Goal: Navigation & Orientation: Find specific page/section

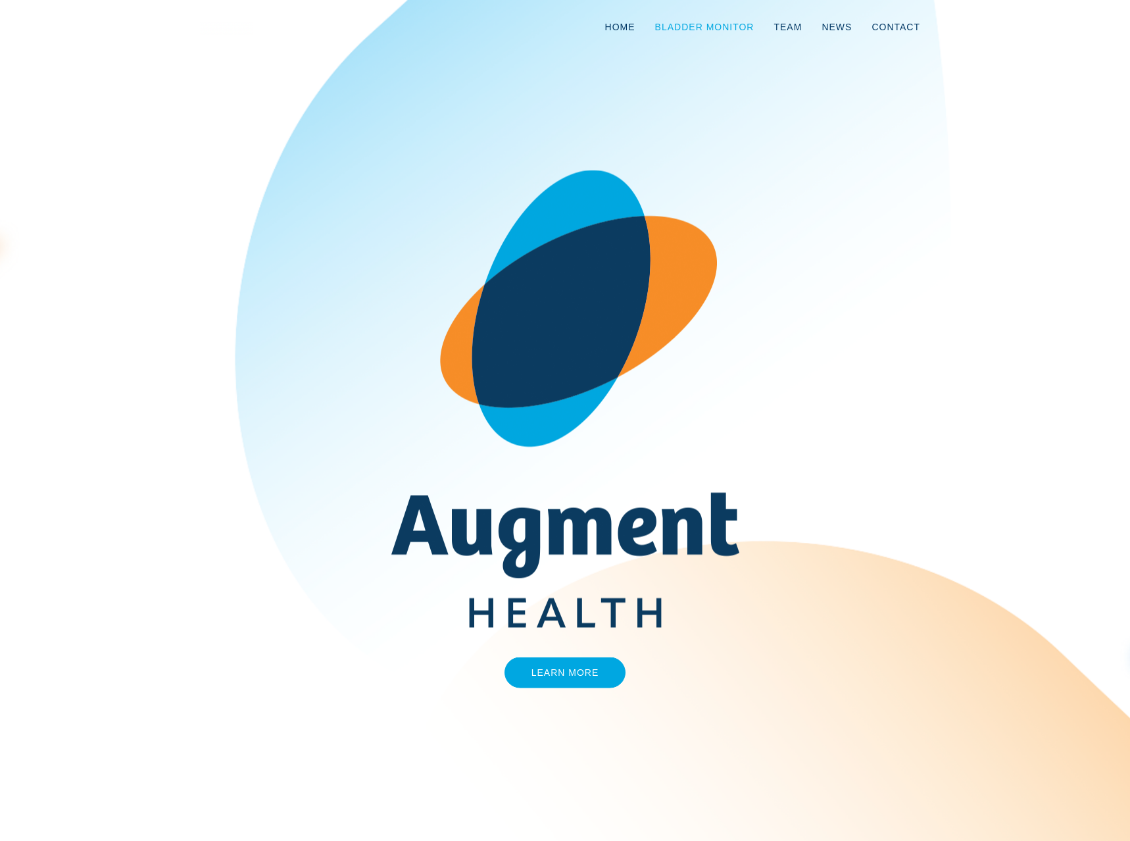
click at [709, 25] on link "Bladder Monitor" at bounding box center [704, 26] width 119 height 43
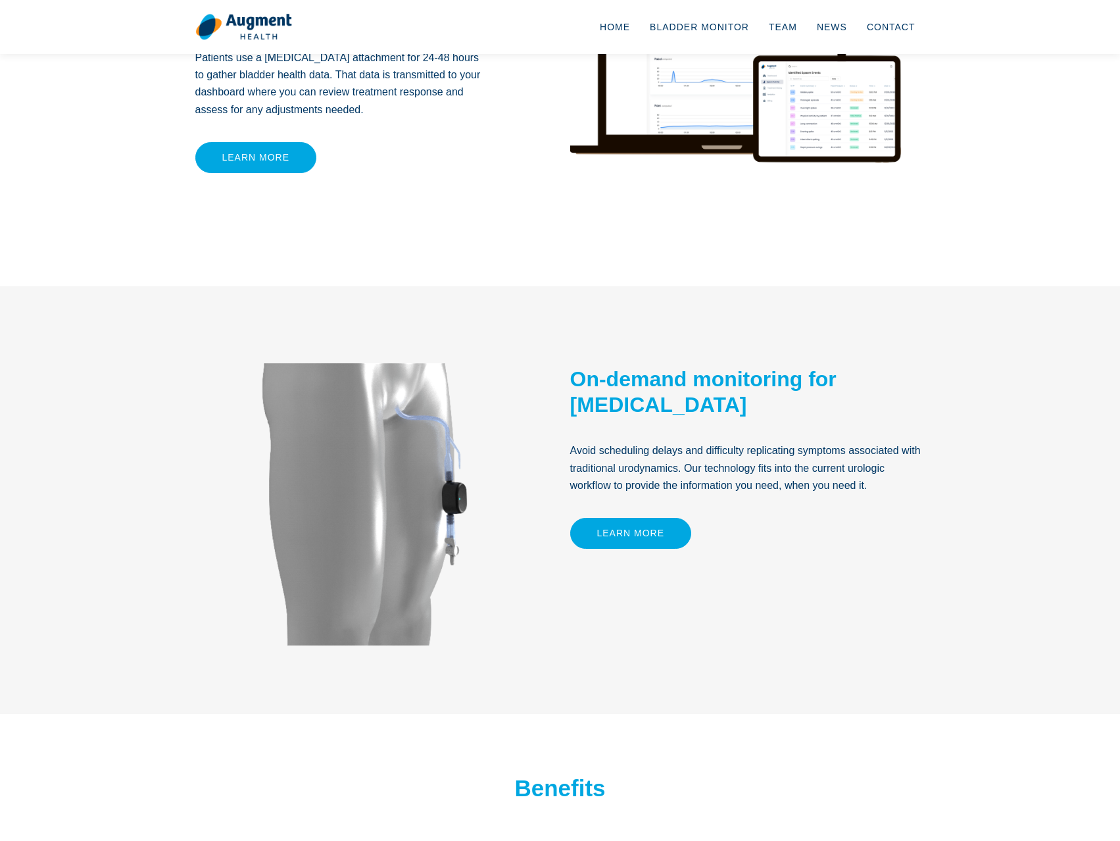
scroll to position [526, 0]
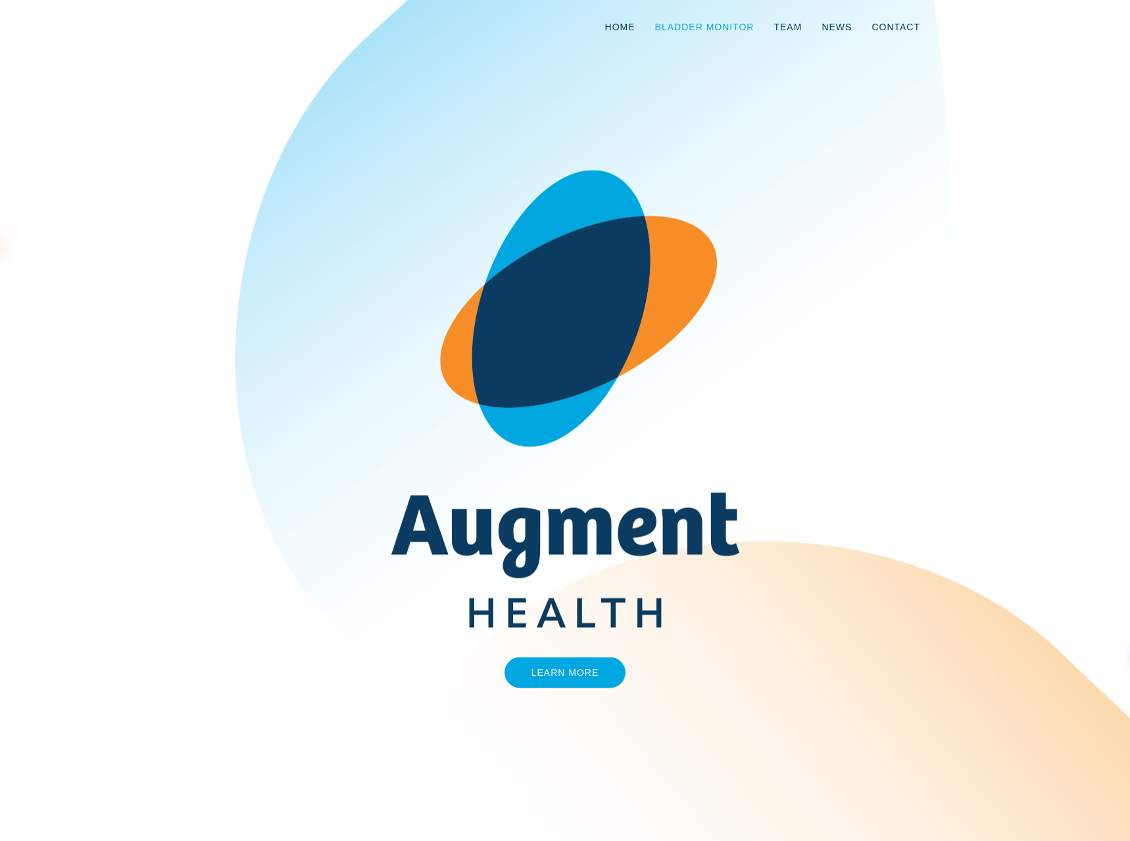
click at [699, 26] on link "Bladder Monitor" at bounding box center [704, 26] width 119 height 43
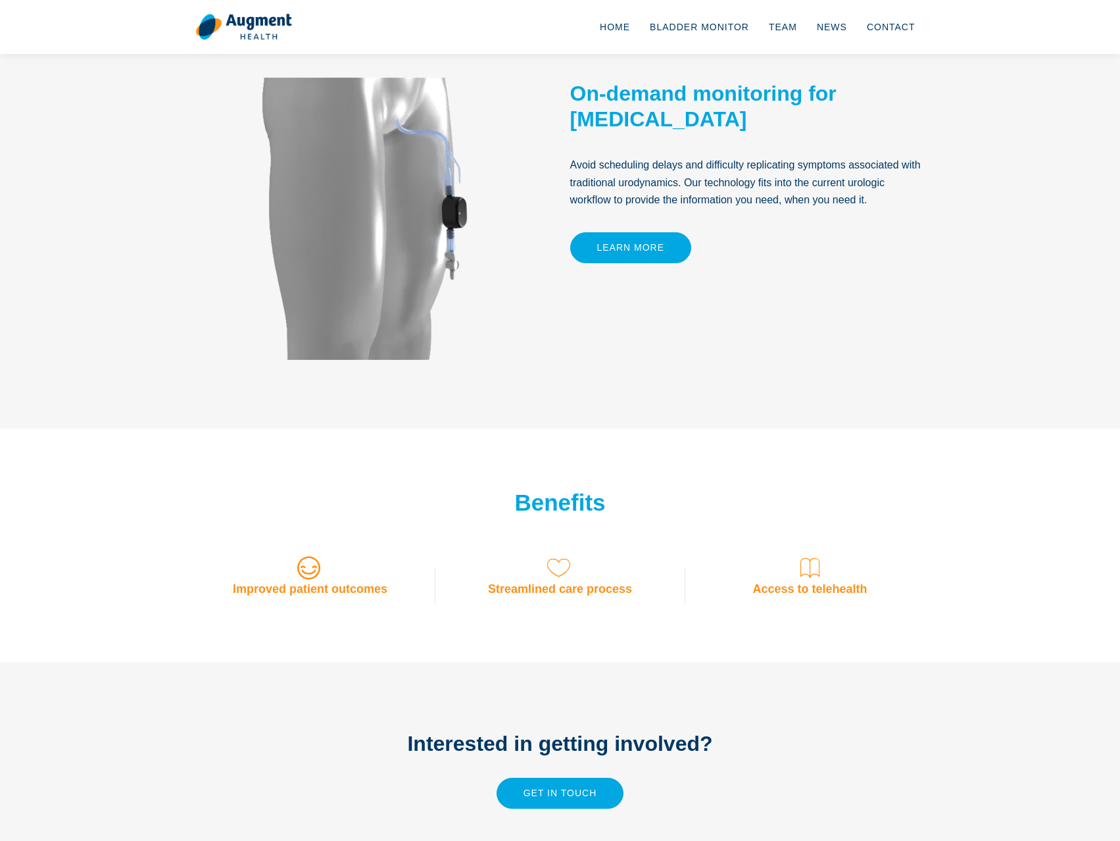
scroll to position [724, 0]
